Goal: Task Accomplishment & Management: Complete application form

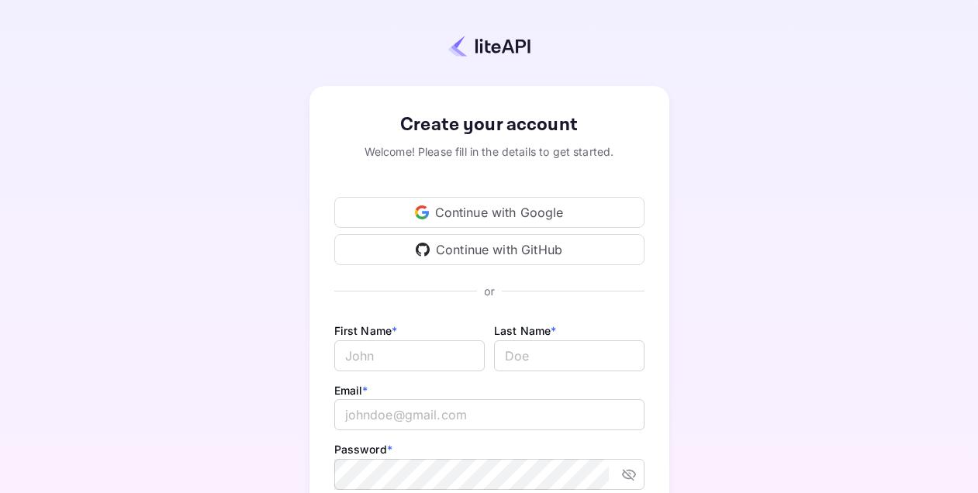
click at [492, 216] on div "Continue with Google" at bounding box center [489, 212] width 310 height 31
click at [425, 206] on icon at bounding box center [422, 212] width 14 height 14
click at [494, 220] on div "Continue with Google" at bounding box center [489, 212] width 310 height 31
click at [490, 212] on div "Continue with Google" at bounding box center [489, 212] width 310 height 31
